Goal: Information Seeking & Learning: Check status

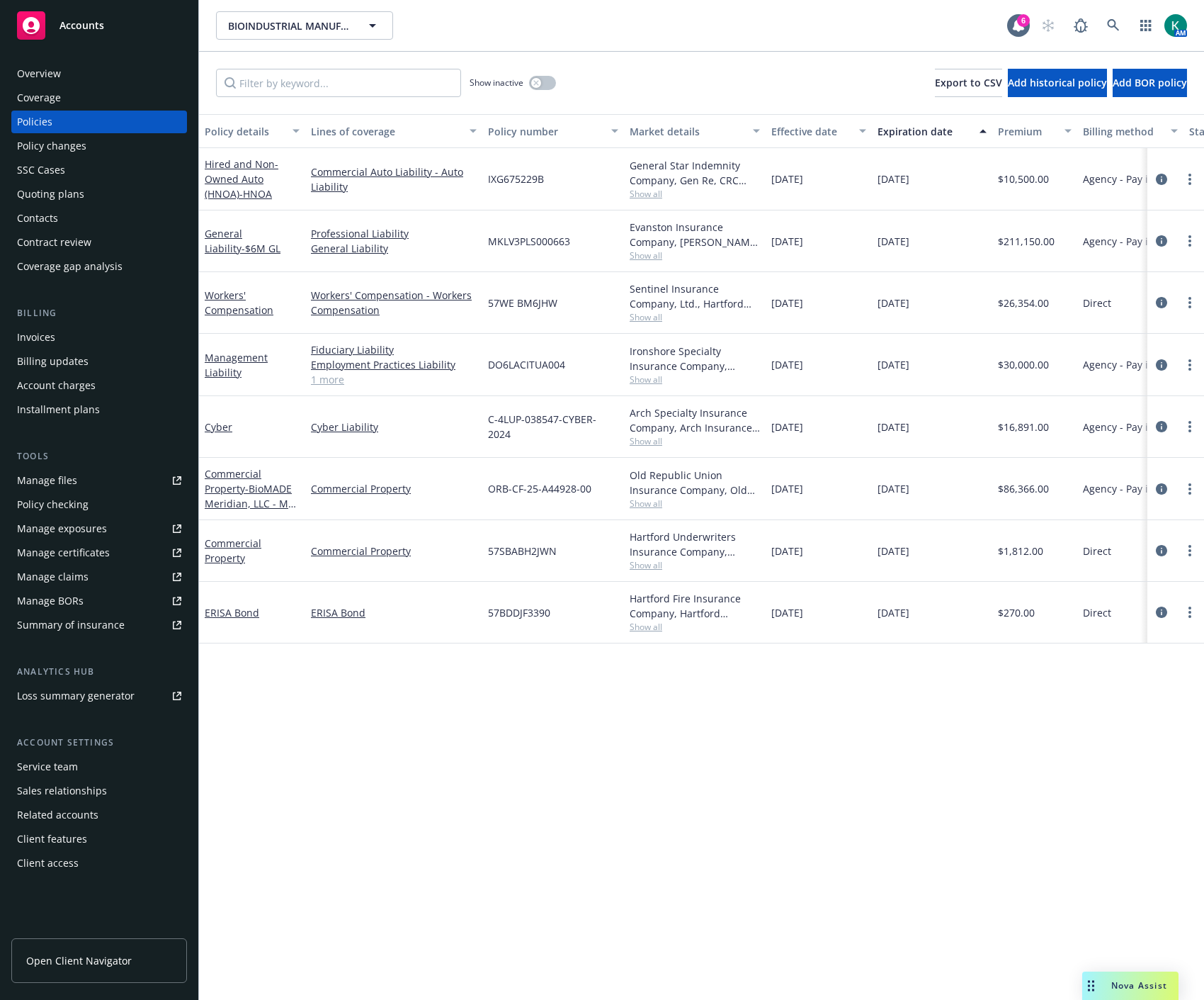
click at [553, 734] on div "Policy details Lines of coverage Policy number Market details Effective date Ex…" at bounding box center [702, 557] width 1005 height 885
click at [1117, 24] on icon at bounding box center [1113, 25] width 13 height 13
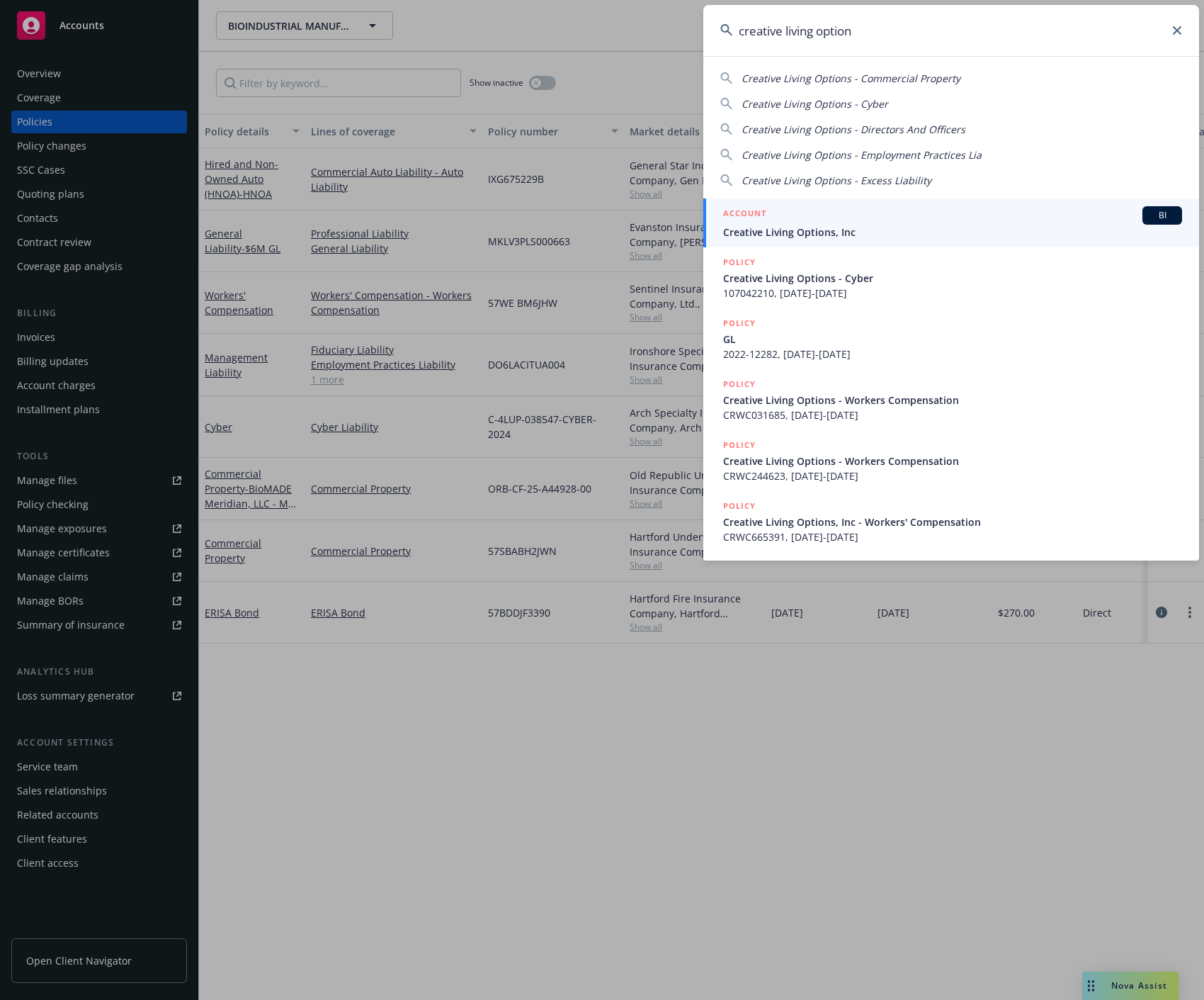
type input "creative living option"
click at [1046, 227] on span "Creative Living Options, Inc" at bounding box center [952, 232] width 459 height 15
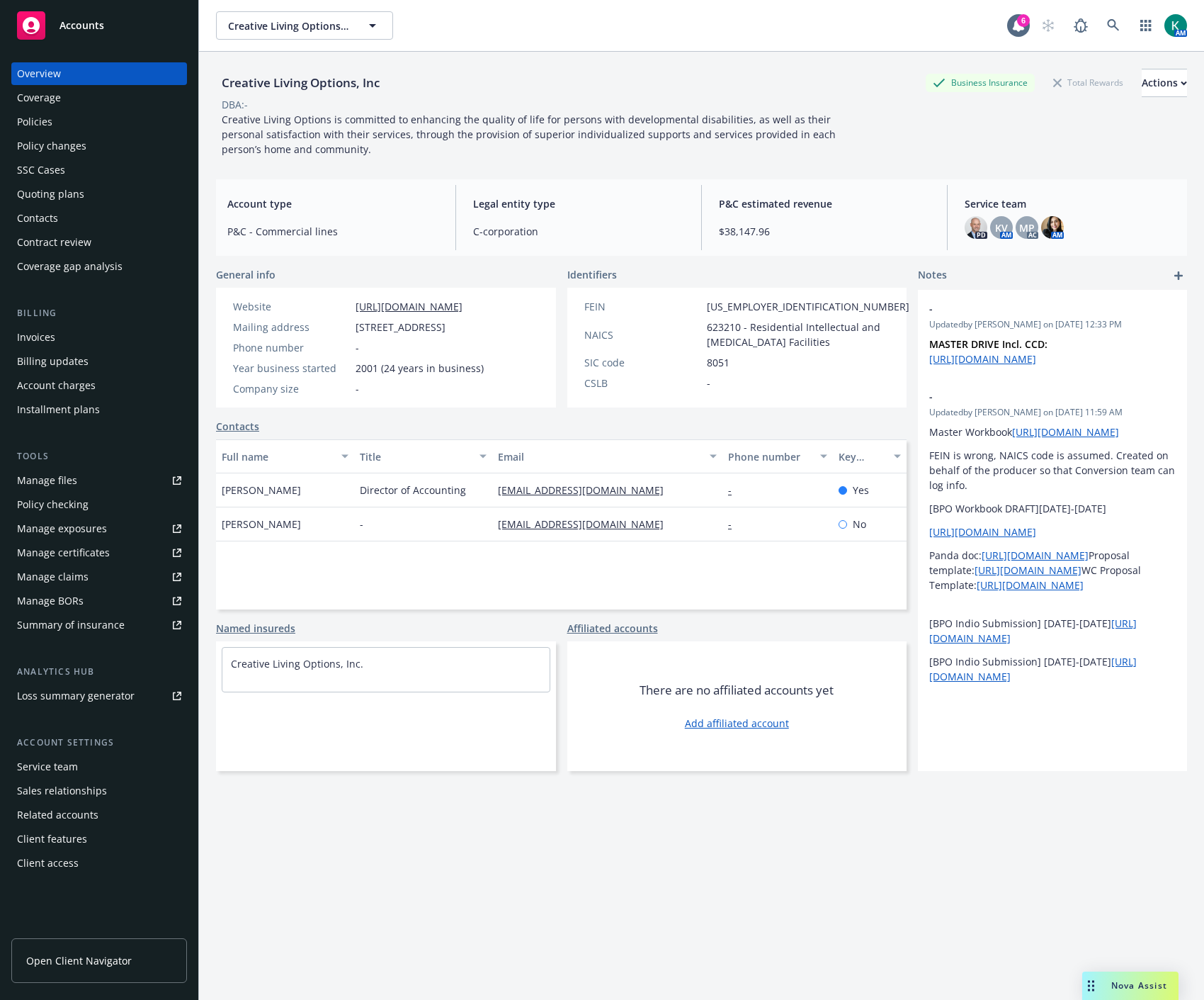
click at [68, 121] on div "Policies" at bounding box center [99, 121] width 164 height 23
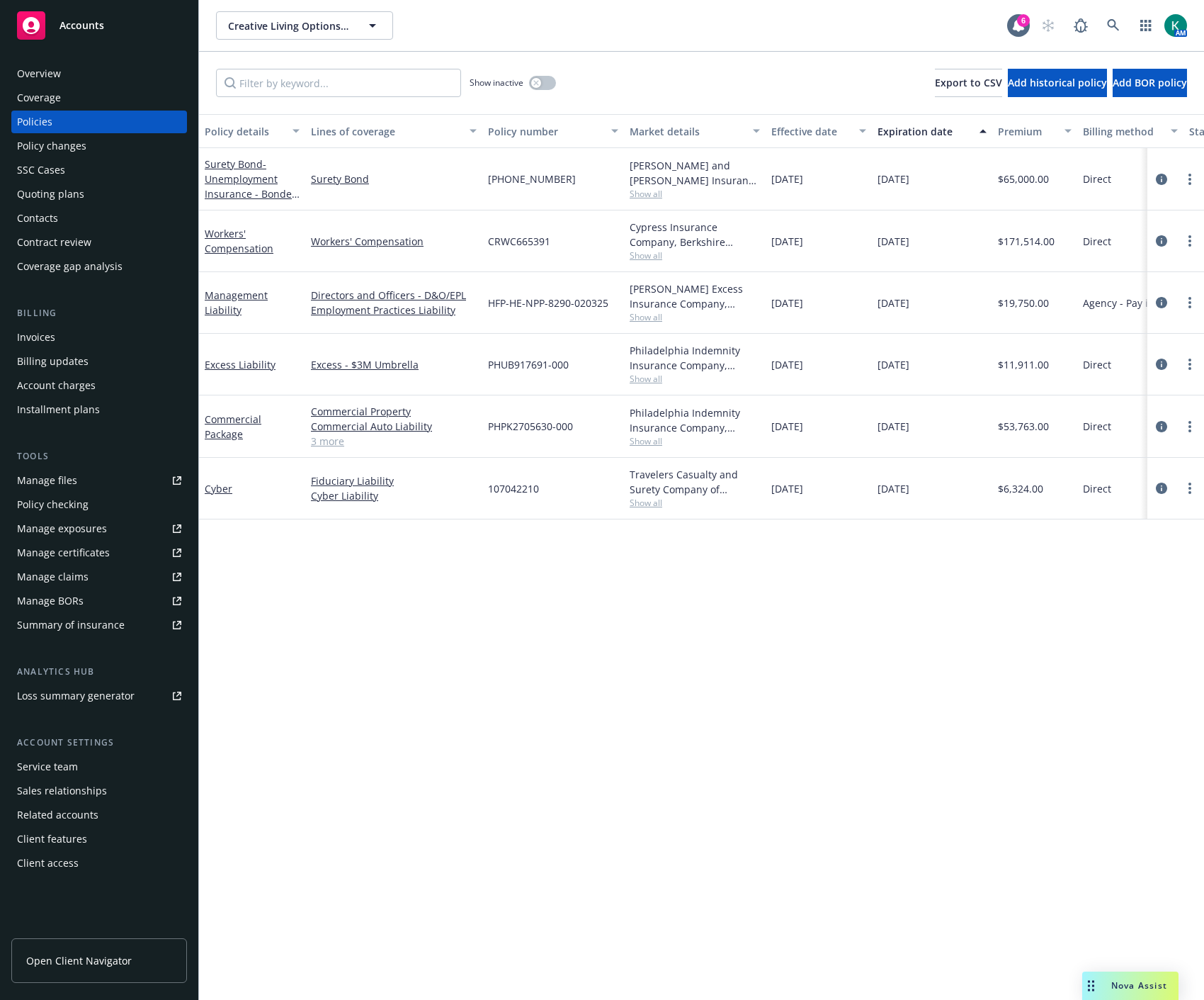
click at [58, 152] on div "Policy changes" at bounding box center [52, 146] width 70 height 23
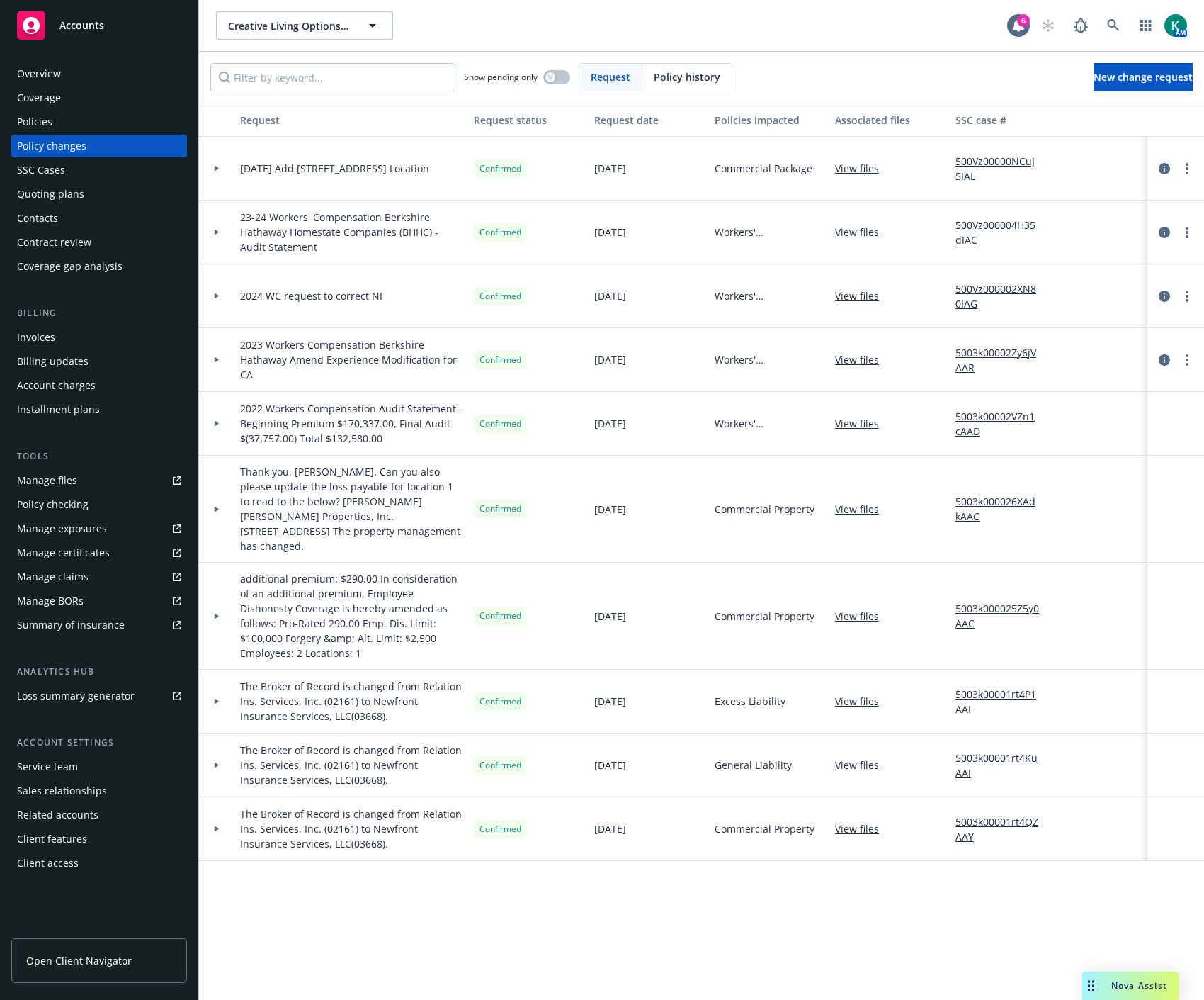
click at [215, 167] on icon at bounding box center [217, 169] width 4 height 6
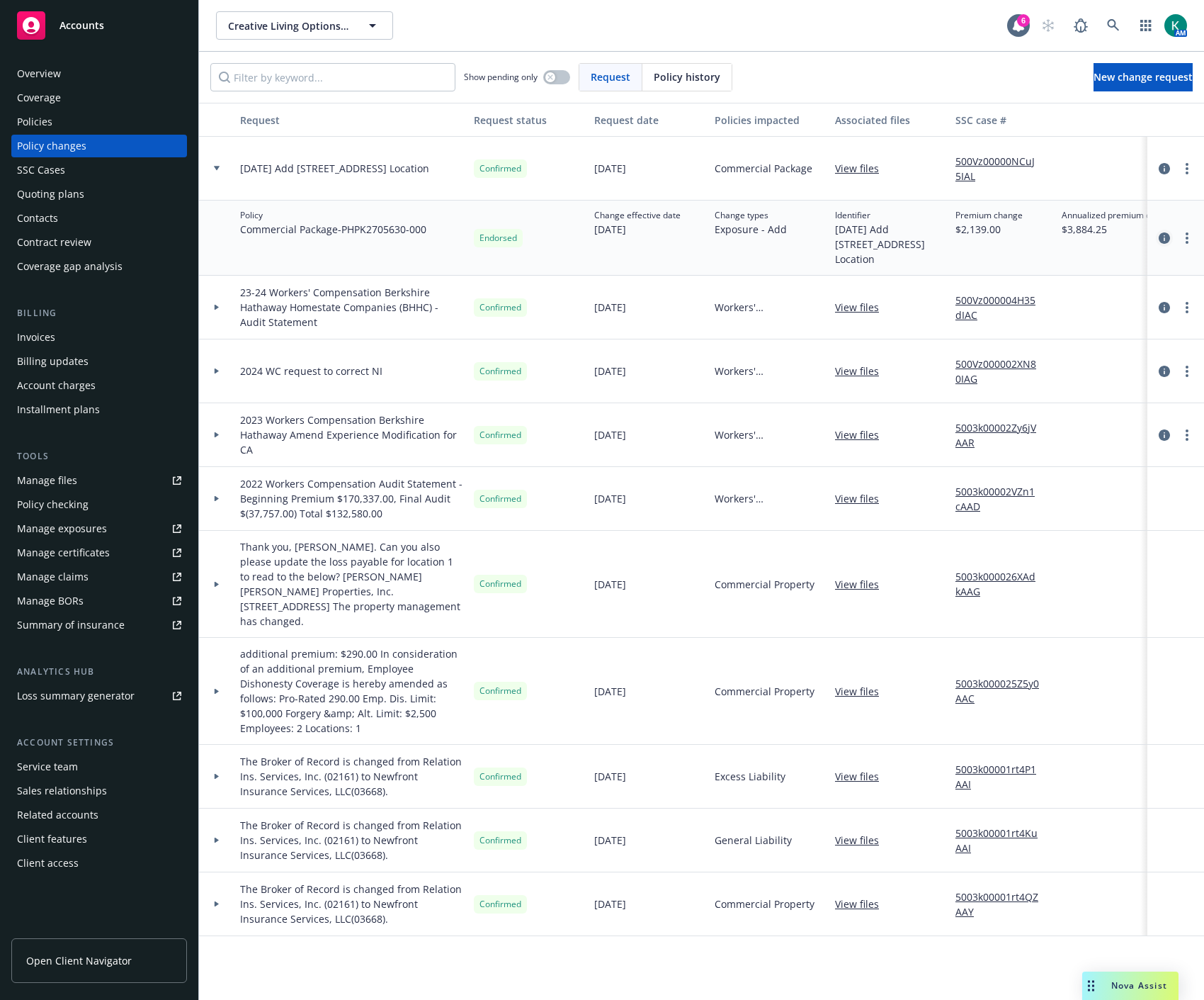
click at [1162, 232] on icon "circleInformation" at bounding box center [1164, 238] width 11 height 11
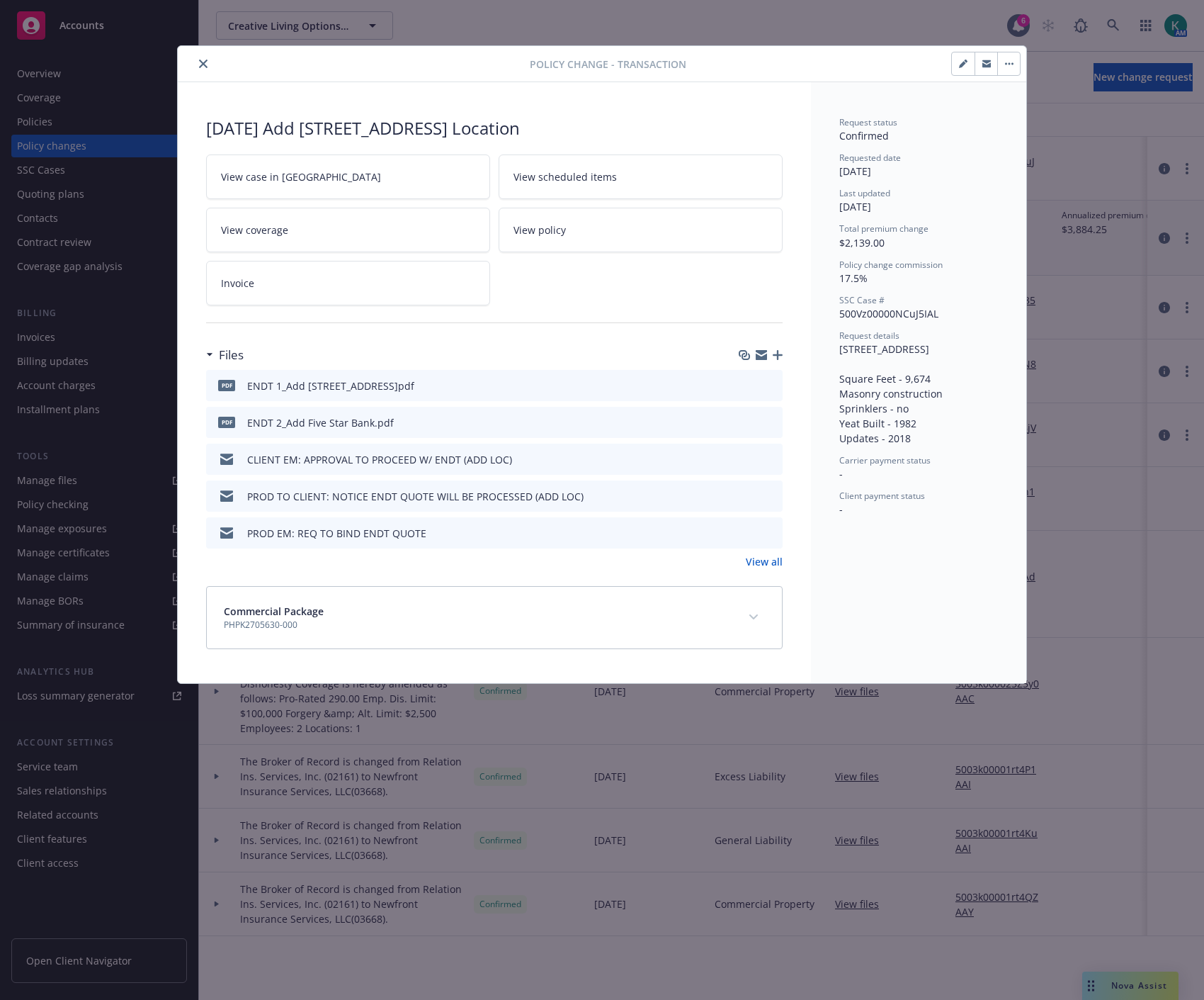
click at [770, 386] on icon "preview file" at bounding box center [769, 384] width 13 height 10
click at [770, 531] on icon "preview file" at bounding box center [769, 531] width 13 height 10
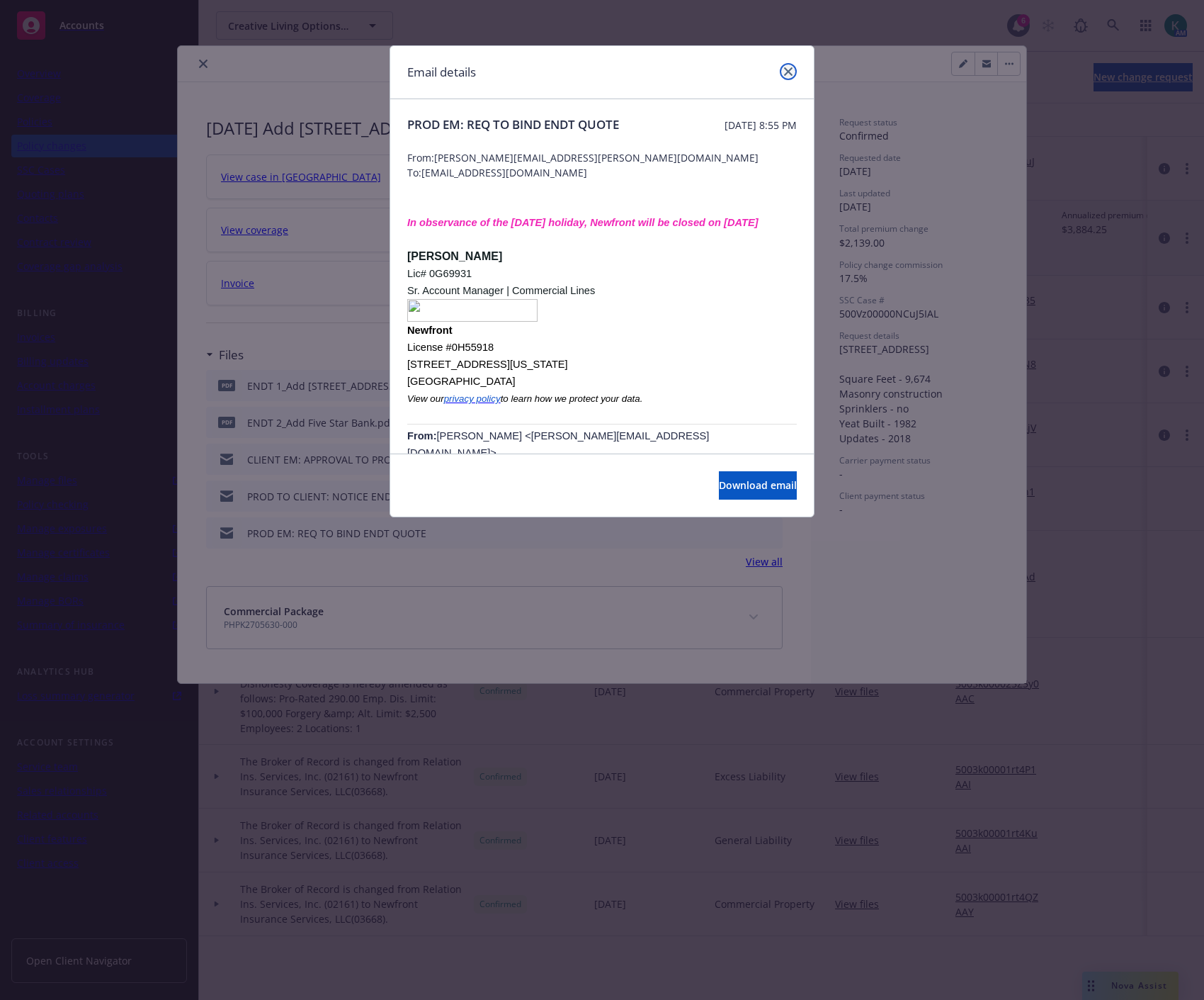
click at [792, 73] on link "close" at bounding box center [788, 71] width 17 height 17
